Goal: Information Seeking & Learning: Learn about a topic

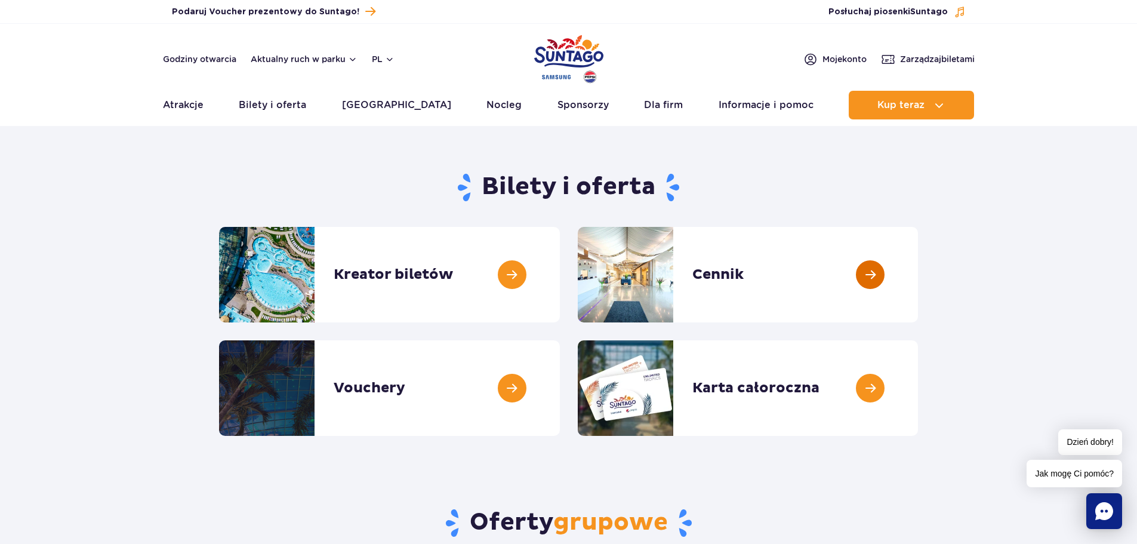
click at [918, 290] on link at bounding box center [918, 274] width 0 height 95
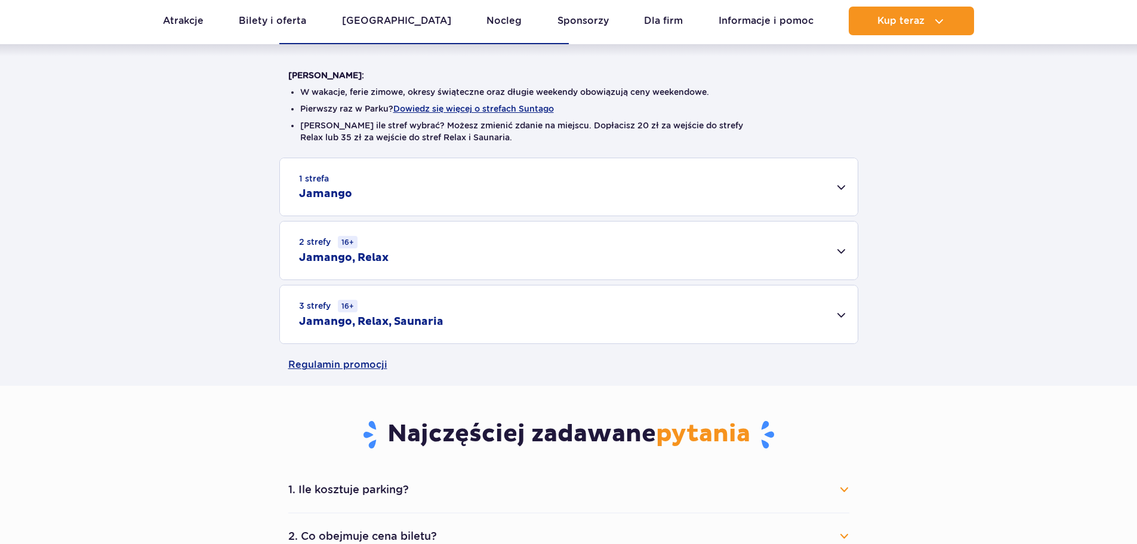
scroll to position [298, 0]
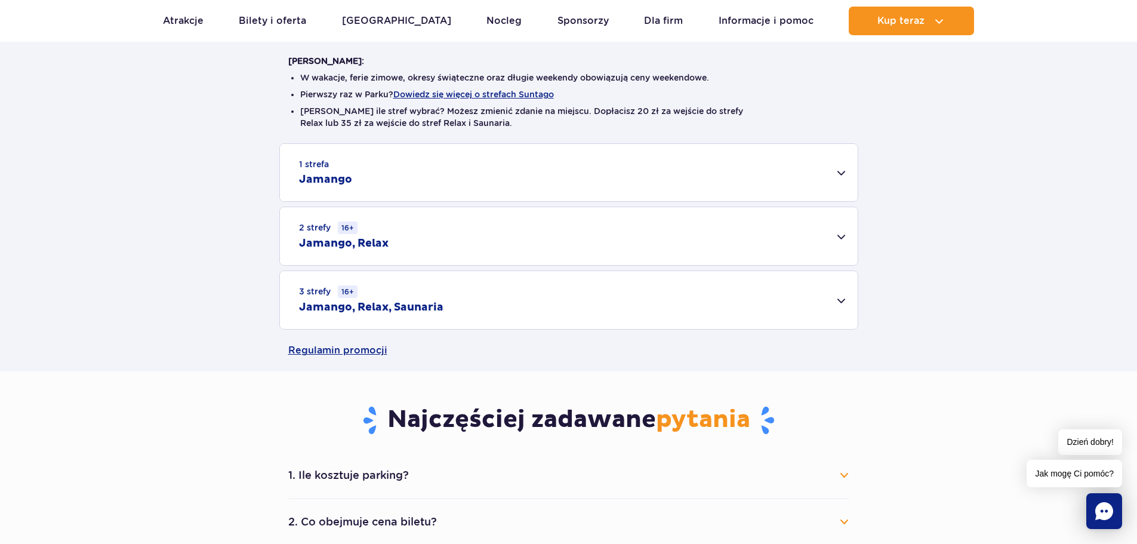
click at [807, 243] on div "2 strefy 16+ Jamango, Relax" at bounding box center [569, 236] width 578 height 58
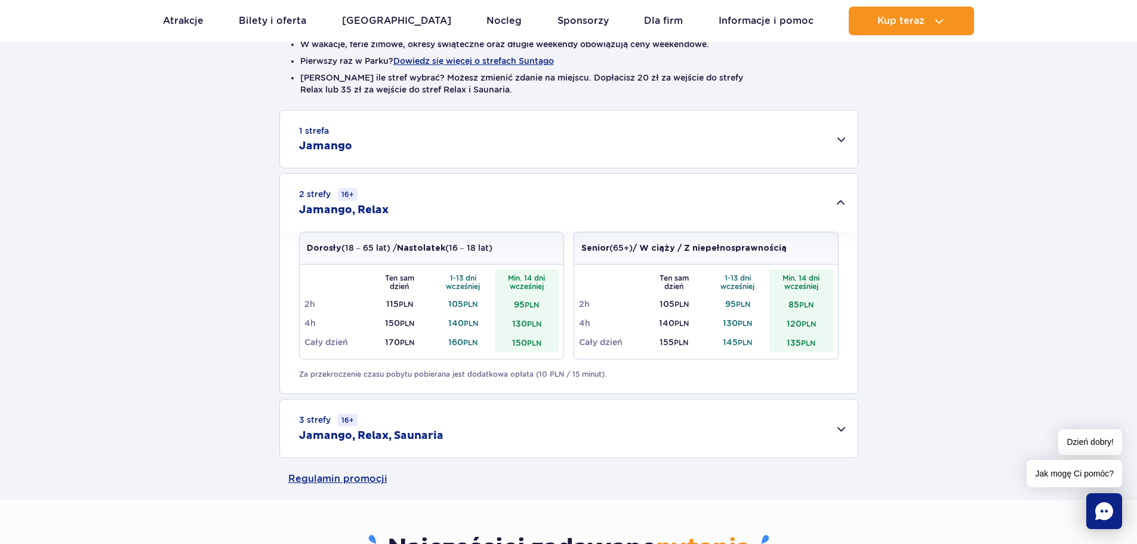
scroll to position [358, 0]
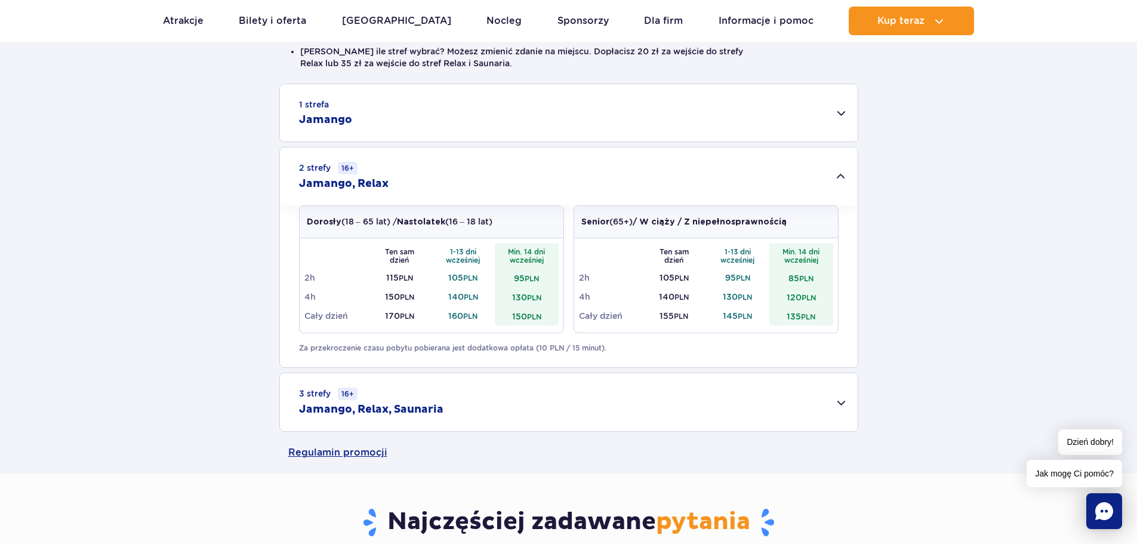
click at [385, 397] on div "3 strefy 16+ Jamango, Relax, Saunaria" at bounding box center [569, 402] width 578 height 58
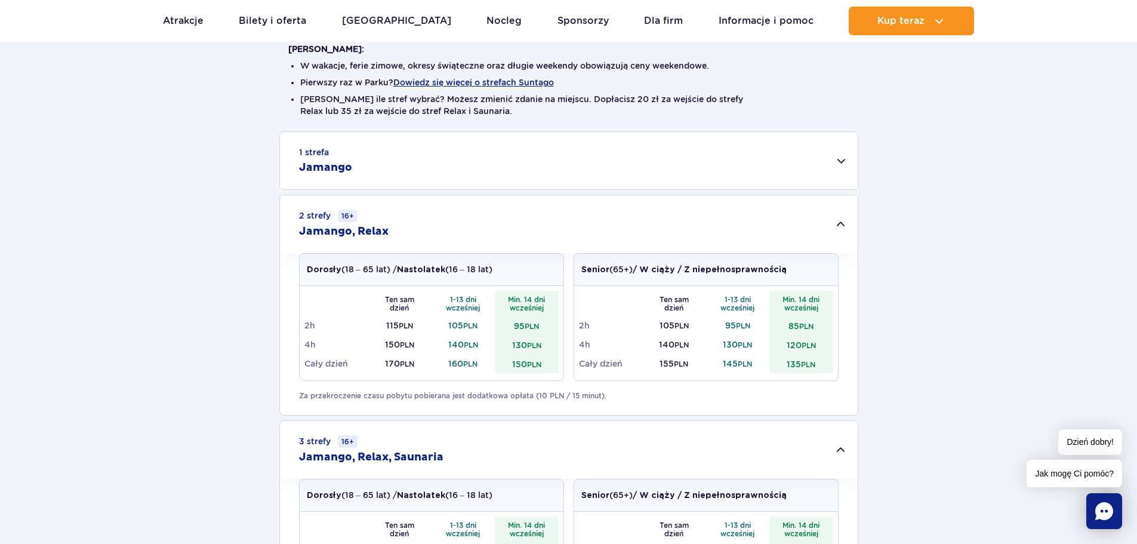
scroll to position [477, 0]
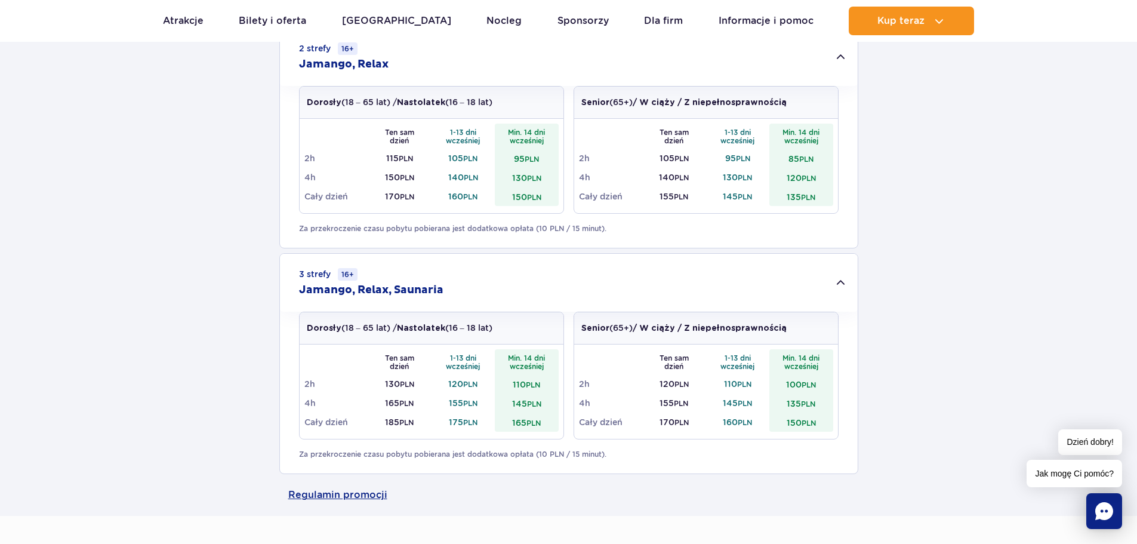
drag, startPoint x: 526, startPoint y: 270, endPoint x: 488, endPoint y: 275, distance: 38.5
click at [488, 275] on div "3 strefy 16+ Jamango, Relax, Saunaria" at bounding box center [569, 283] width 578 height 58
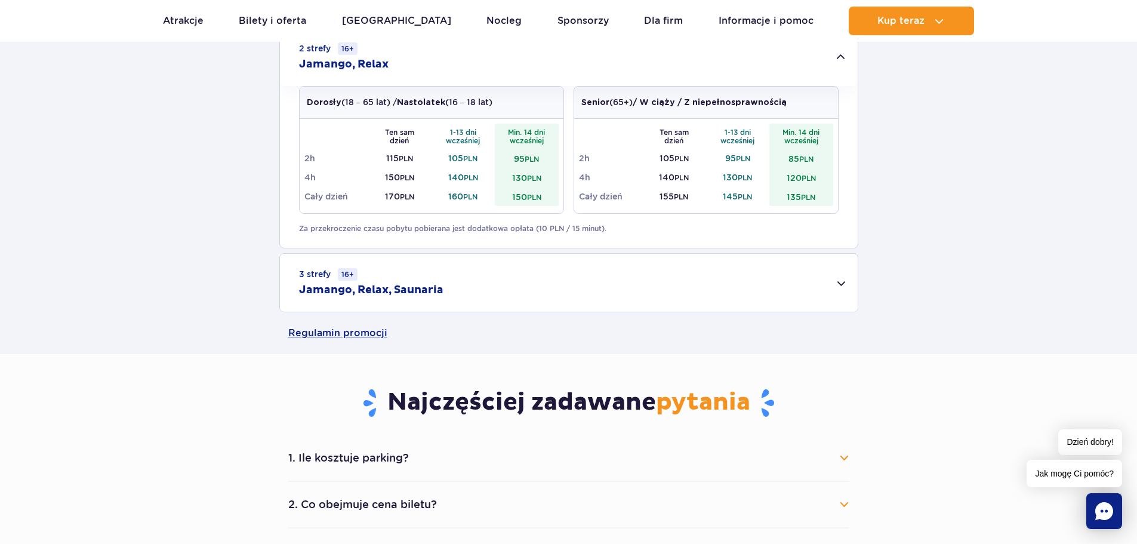
click at [742, 285] on div "3 strefy 16+ Jamango, Relax, Saunaria" at bounding box center [569, 283] width 578 height 58
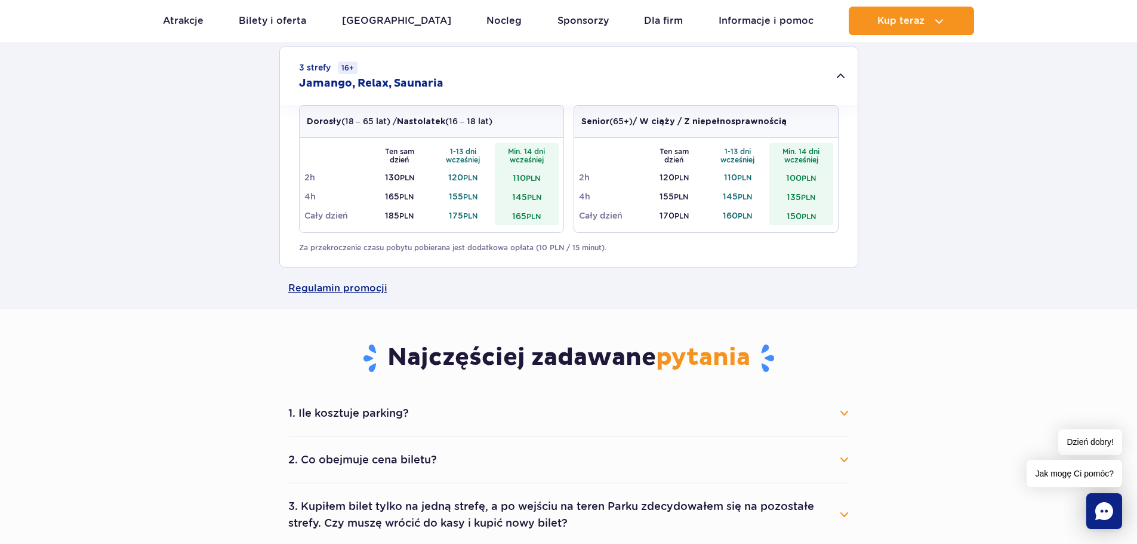
scroll to position [716, 0]
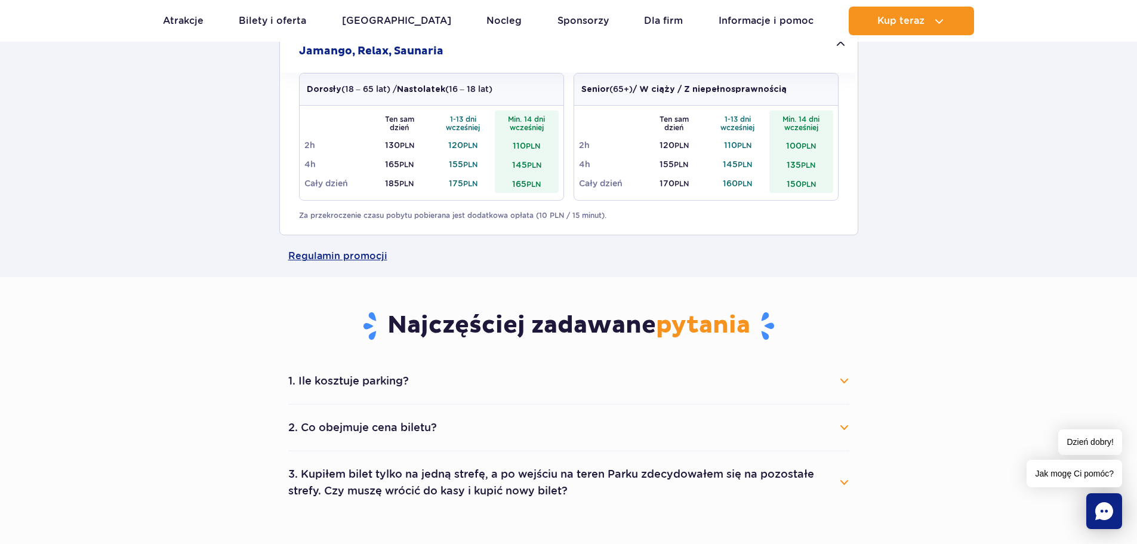
click at [619, 220] on p "Za przekroczenie czasu pobytu pobierana jest dodatkowa opłata (10 PLN / 15 minu…" at bounding box center [569, 215] width 540 height 11
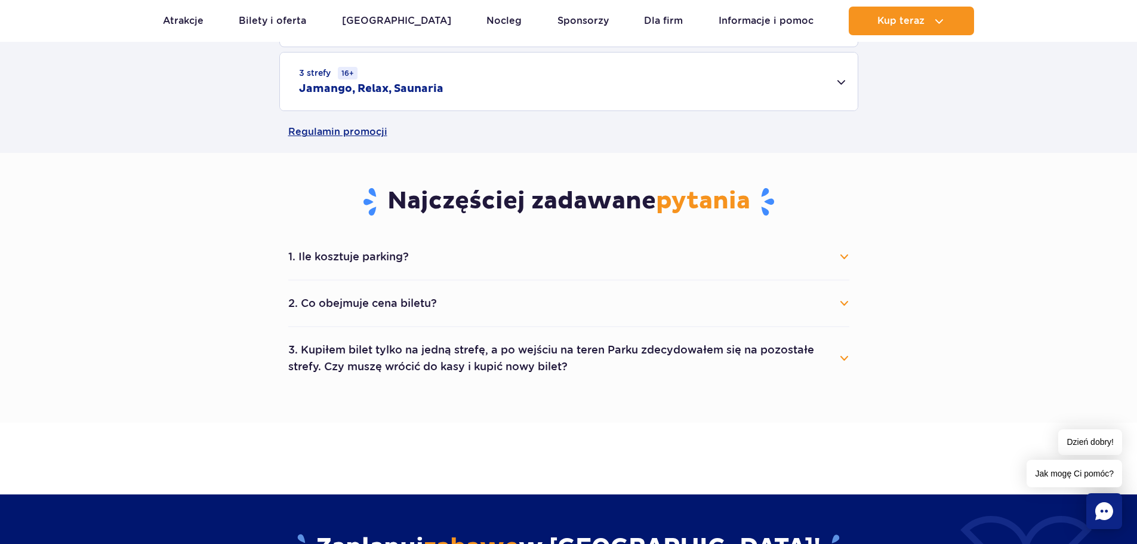
scroll to position [597, 0]
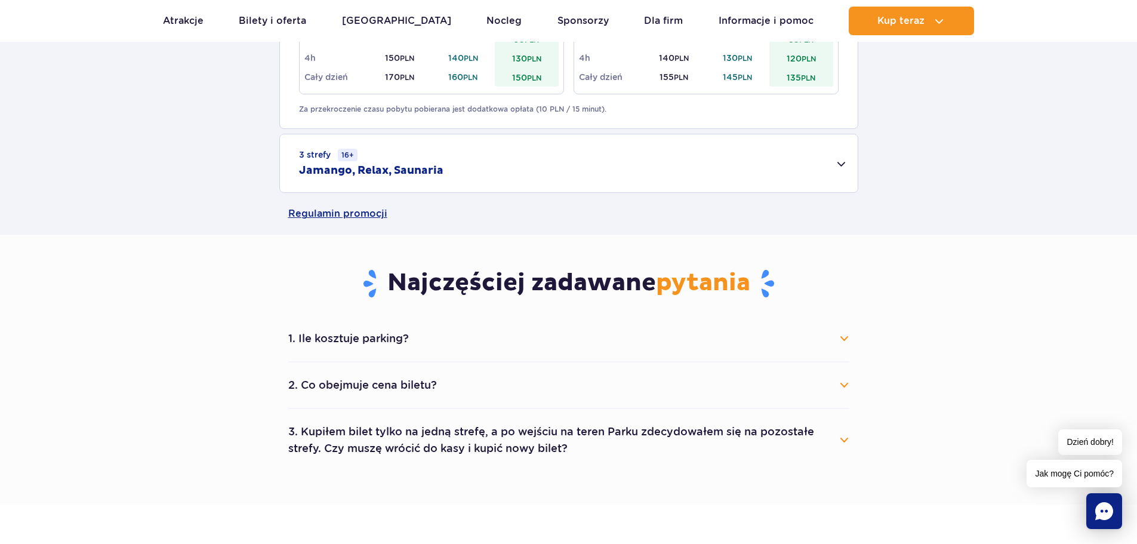
click at [565, 171] on div "3 strefy 16+ Jamango, Relax, Saunaria" at bounding box center [569, 163] width 578 height 58
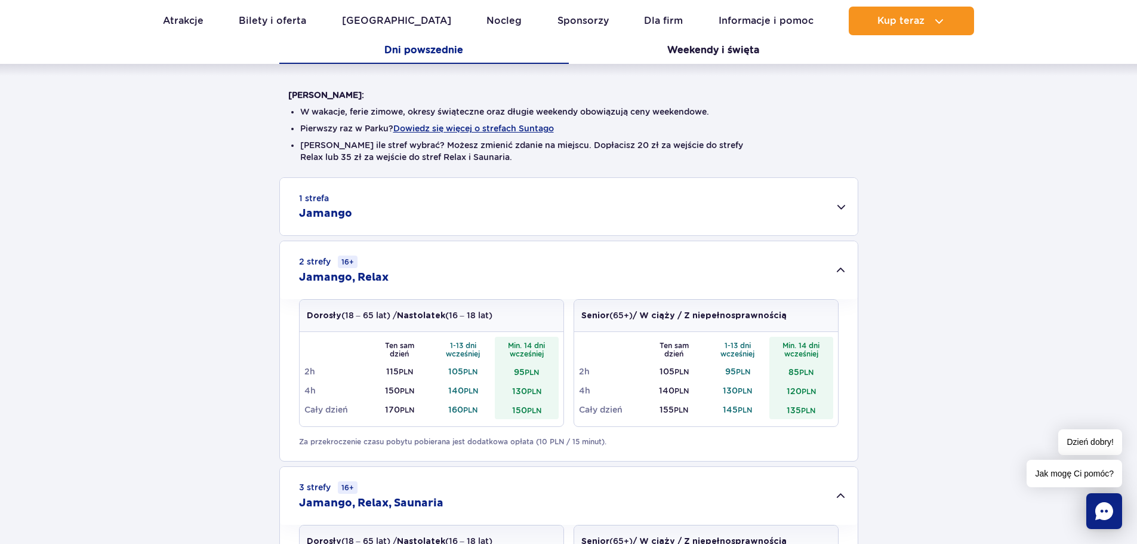
scroll to position [298, 0]
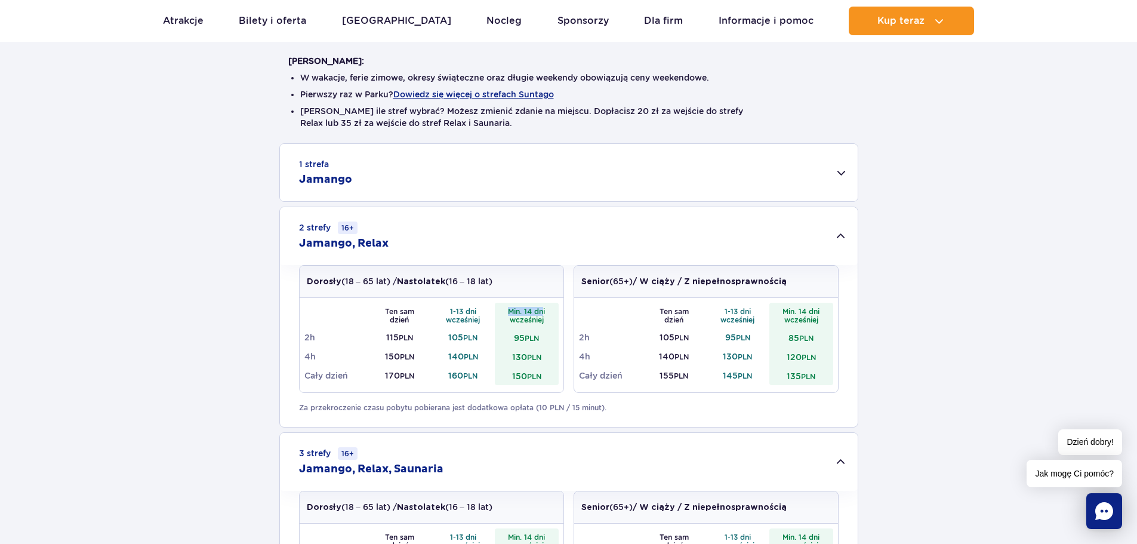
drag, startPoint x: 543, startPoint y: 313, endPoint x: 508, endPoint y: 310, distance: 34.1
click at [508, 310] on th "Min. 14 dni wcześniej" at bounding box center [527, 315] width 64 height 25
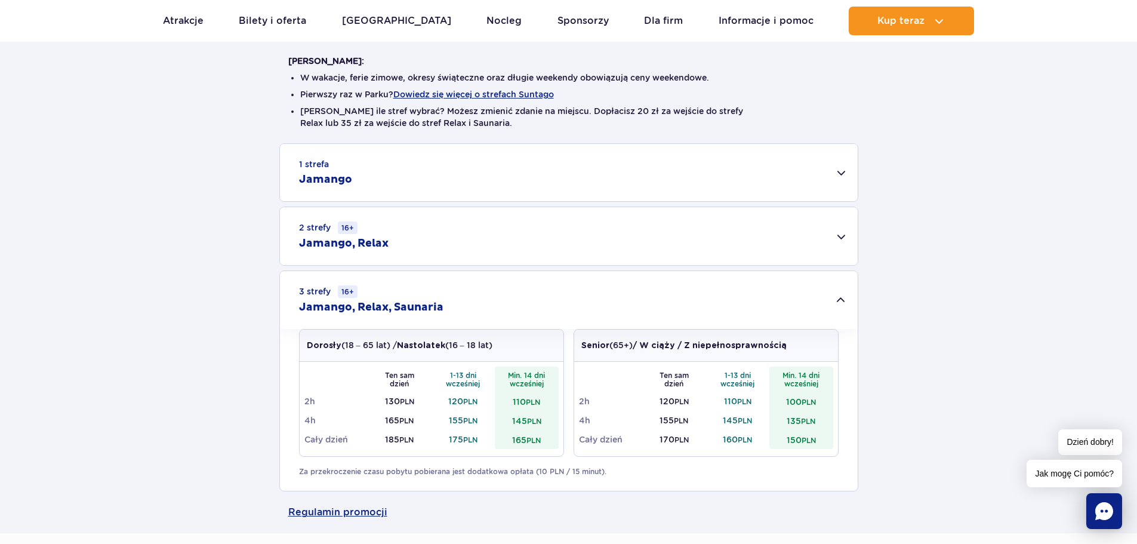
click at [575, 242] on div "2 strefy 16+ Jamango, Relax" at bounding box center [569, 236] width 578 height 58
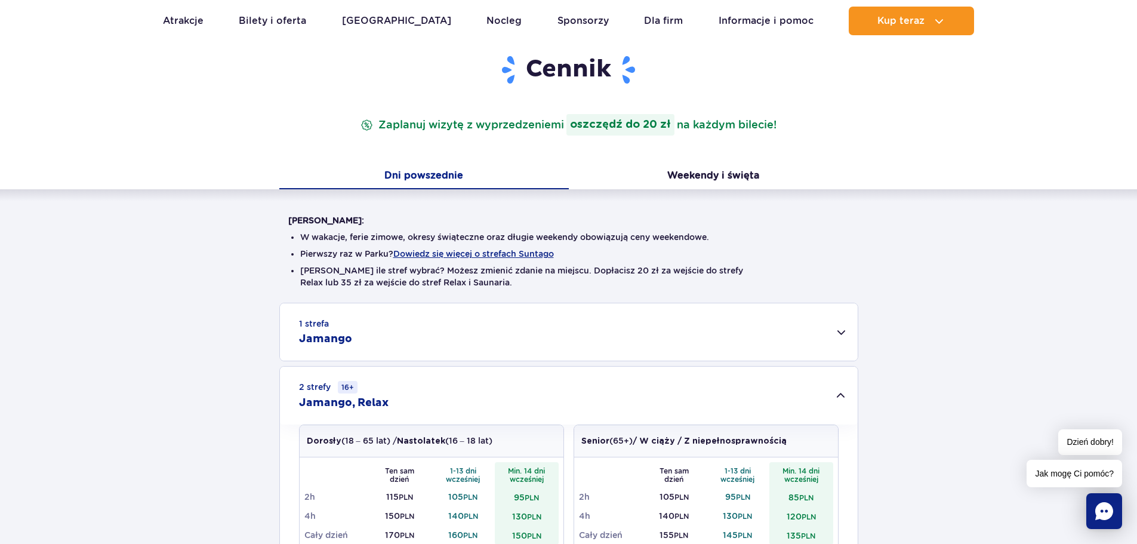
scroll to position [119, 0]
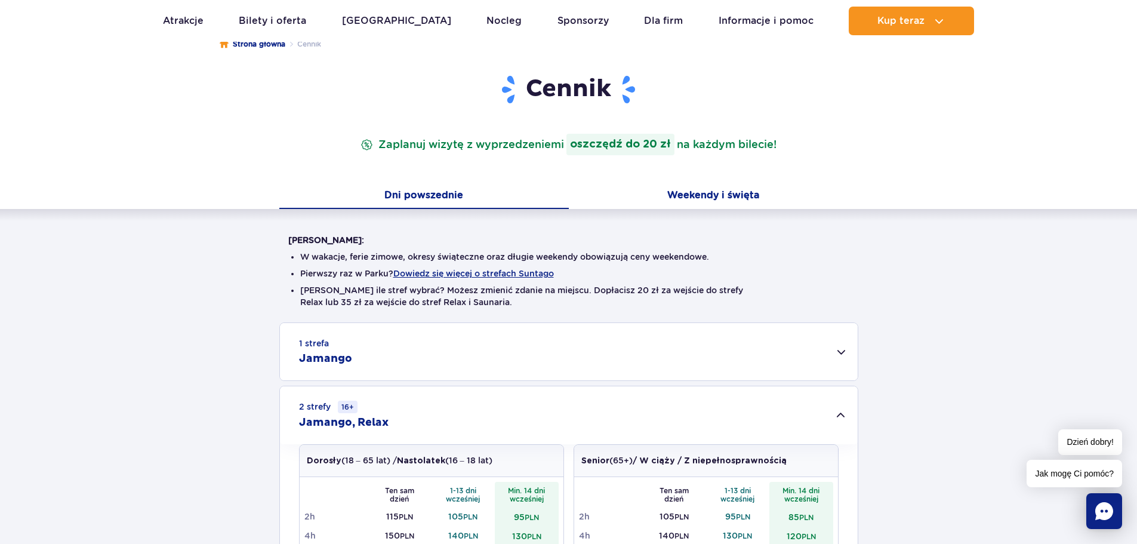
click at [719, 193] on button "Weekendy i święta" at bounding box center [713, 196] width 289 height 25
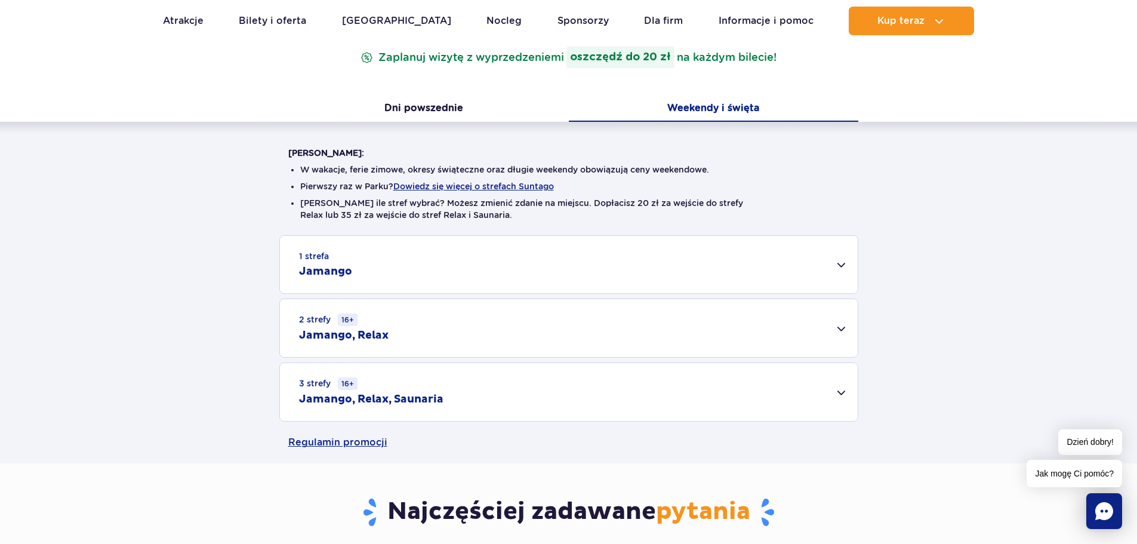
scroll to position [358, 0]
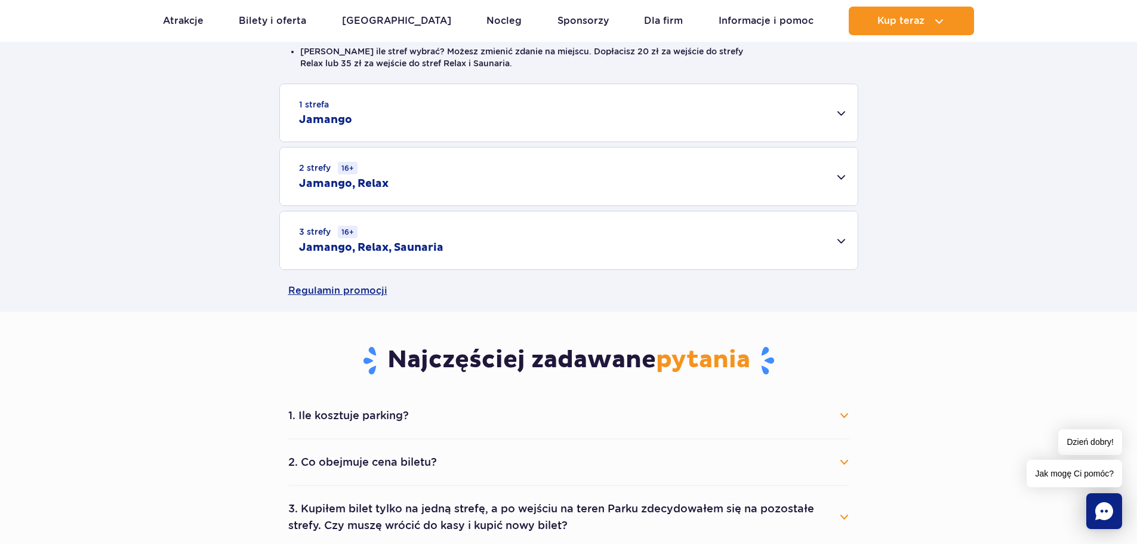
click at [526, 255] on div "3 strefy 16+ Jamango, Relax, Saunaria" at bounding box center [569, 240] width 578 height 58
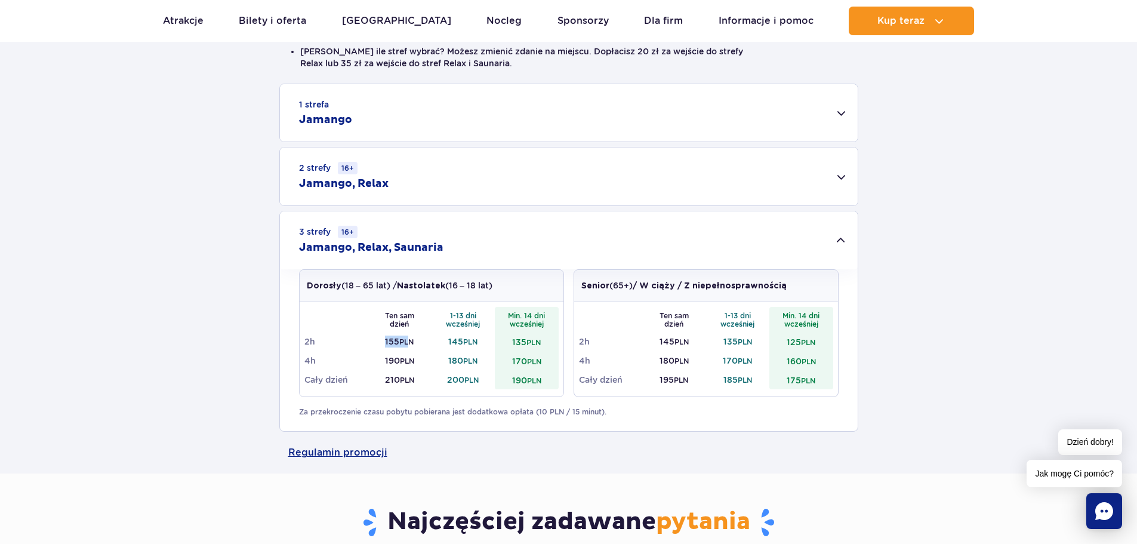
drag, startPoint x: 384, startPoint y: 343, endPoint x: 412, endPoint y: 342, distance: 28.1
click at [412, 342] on td "155 PLN" at bounding box center [400, 341] width 64 height 19
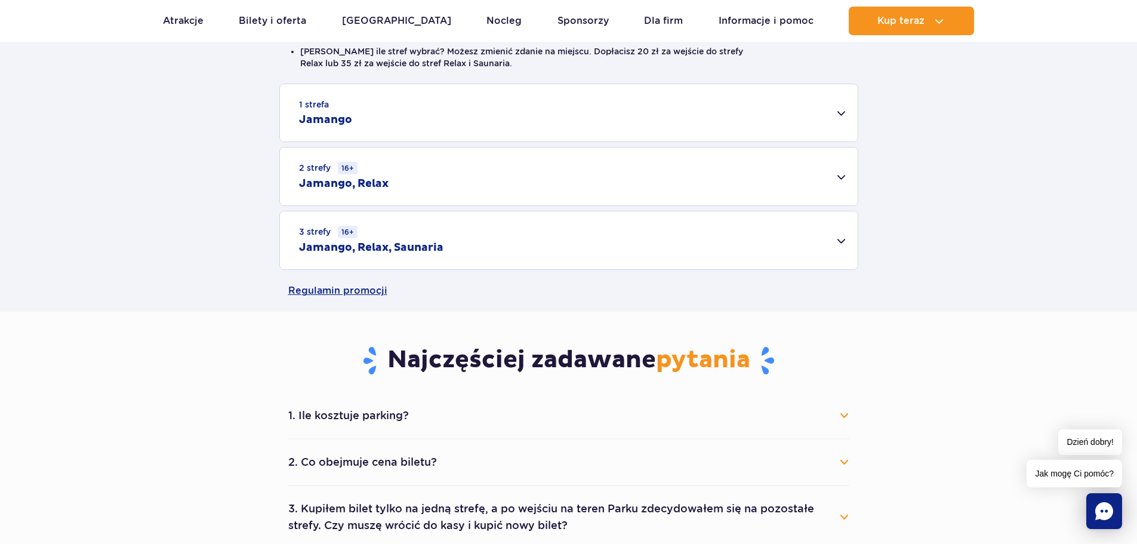
click at [501, 249] on div "3 strefy 16+ Jamango, Relax, Saunaria" at bounding box center [569, 240] width 578 height 58
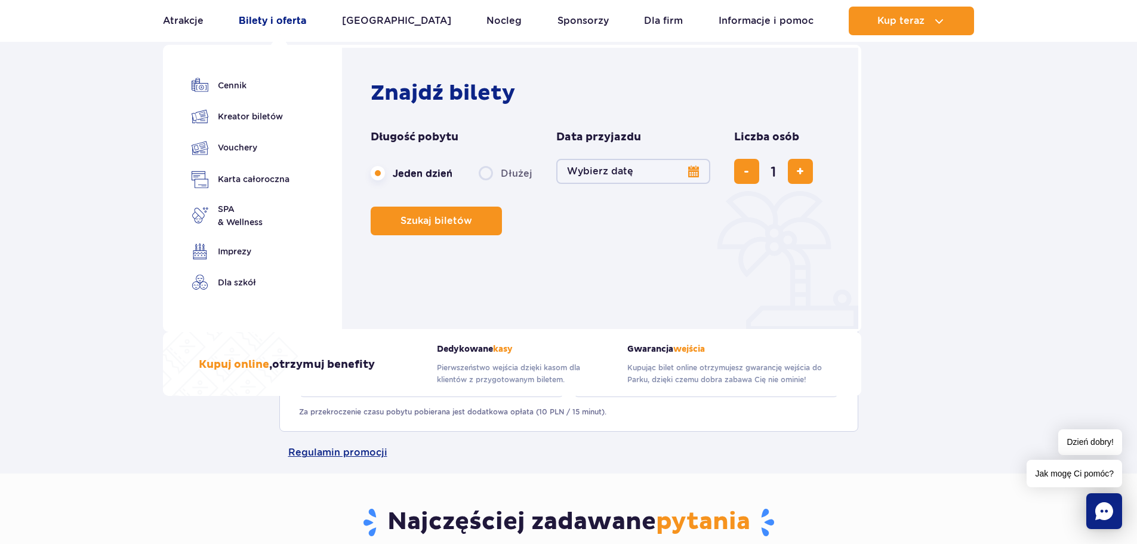
click at [280, 18] on link "Bilety i oferta" at bounding box center [272, 21] width 67 height 29
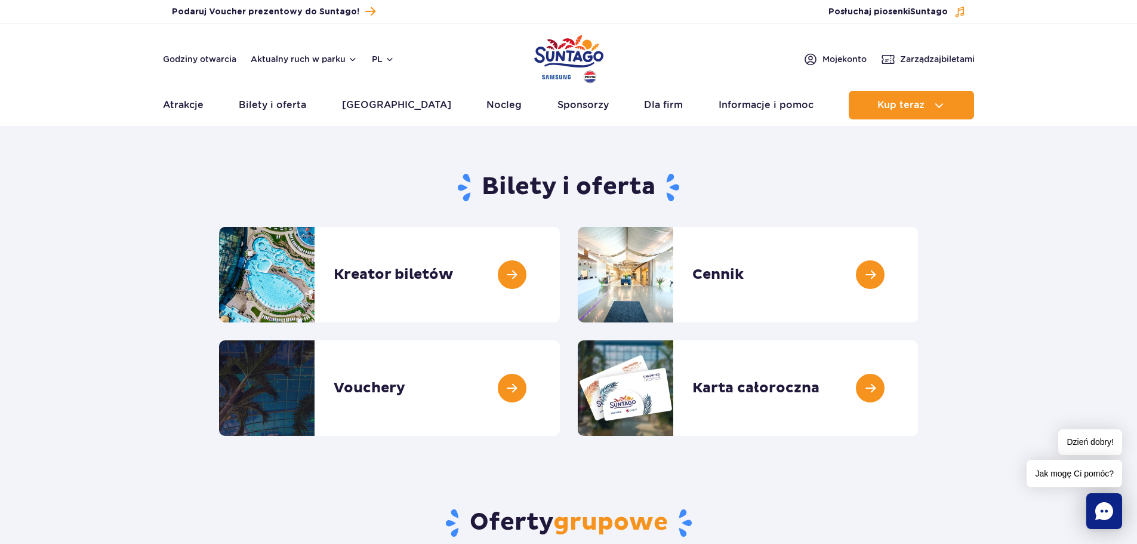
click at [409, 17] on div "Podaruj voucher Podaruj Voucher prezentowy do Suntago!" at bounding box center [382, 12] width 439 height 16
click at [993, 243] on section "Bilety i oferta Kreator biletów Kreator biletów Cennik Cennik Vouchery Vouchery" at bounding box center [568, 298] width 1137 height 273
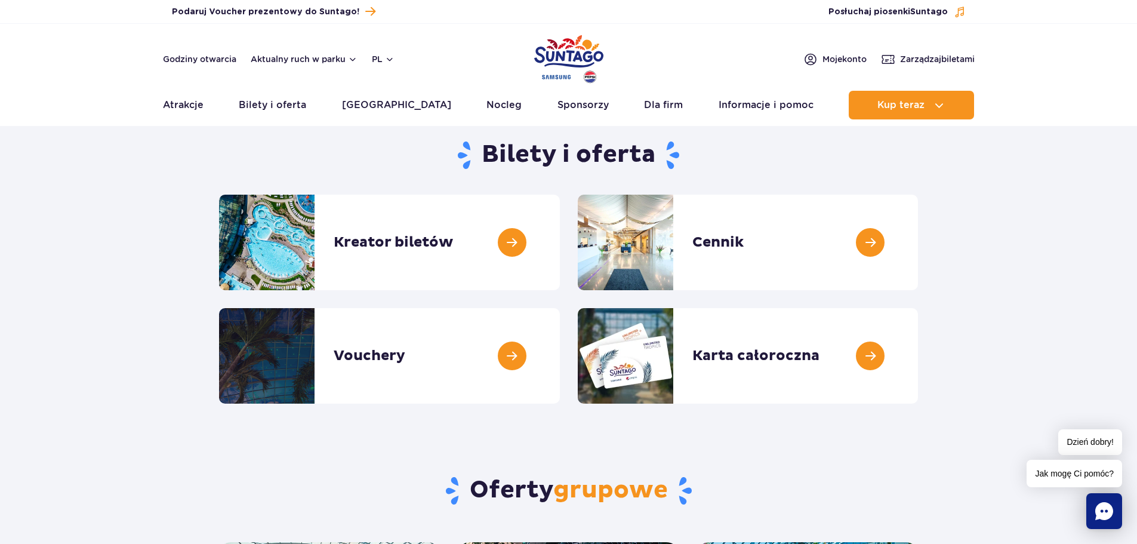
scroll to position [60, 0]
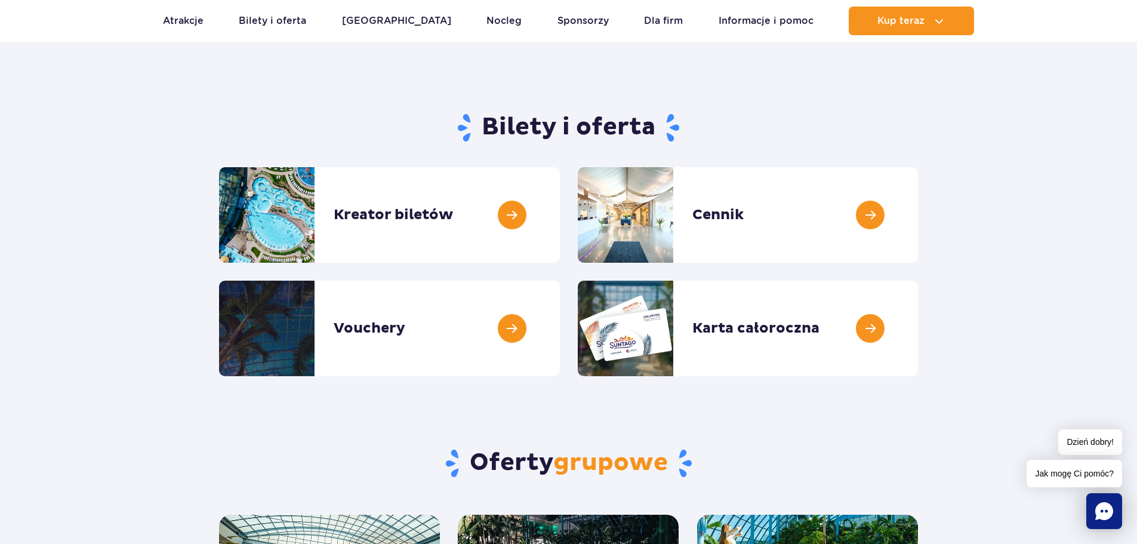
drag, startPoint x: 1078, startPoint y: 155, endPoint x: 1015, endPoint y: 112, distance: 76.5
click at [1078, 155] on section "Bilety i oferta Kreator biletów Kreator biletów Cennik Cennik Vouchery Vouchery" at bounding box center [568, 239] width 1137 height 273
